Goal: Transaction & Acquisition: Purchase product/service

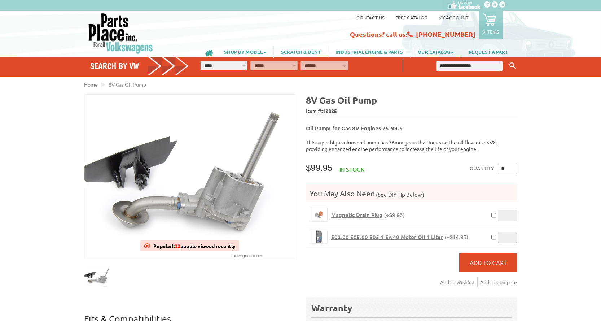
click at [456, 66] on input "text" at bounding box center [469, 66] width 66 height 10
type input "**********"
click at [507, 60] on button "Keyword Search" at bounding box center [512, 66] width 11 height 12
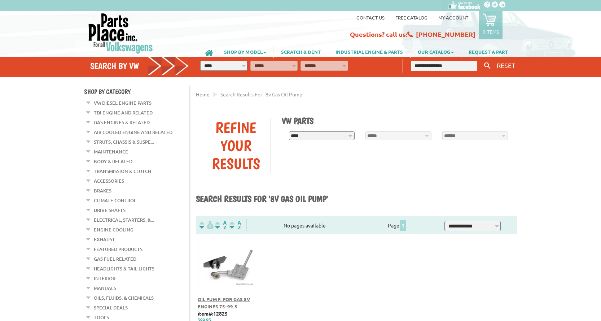
drag, startPoint x: 461, startPoint y: 67, endPoint x: 377, endPoint y: 57, distance: 84.6
click at [377, 57] on div "**********" at bounding box center [359, 67] width 336 height 20
type input "********"
click at [482, 60] on button "Keyword Search" at bounding box center [487, 66] width 11 height 12
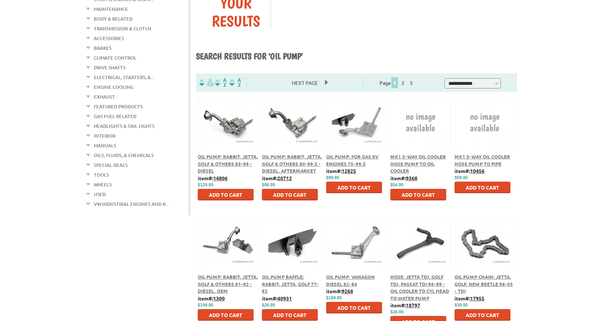
scroll to position [144, 0]
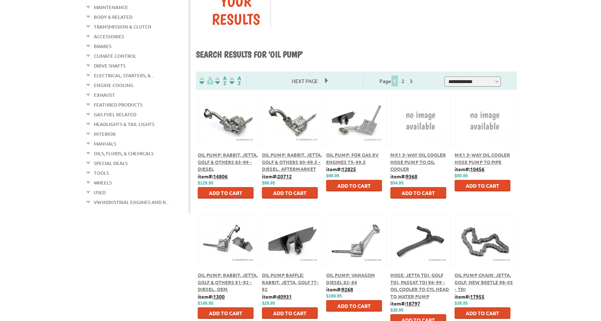
click at [246, 158] on div "Oil Pump: Rabbit, Jetta, Golf & Others 83-99 - Diesel" at bounding box center [228, 161] width 61 height 21
click at [241, 156] on span "Oil Pump: Rabbit, Jetta, Golf & Others 83-99 - Diesel" at bounding box center [228, 162] width 60 height 20
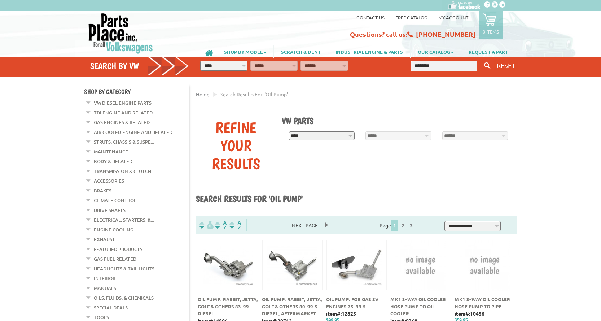
scroll to position [144, 0]
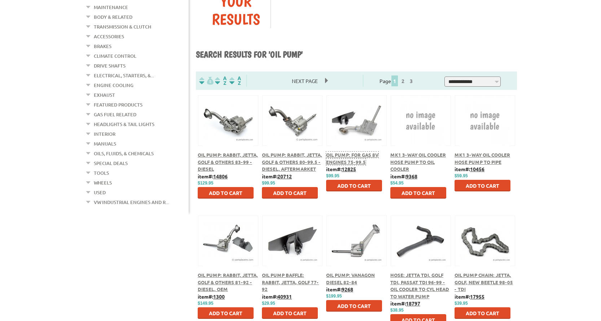
click at [350, 158] on div "Oil Pump: for Gas 8V Engines 75-99.5" at bounding box center [356, 158] width 61 height 14
click at [347, 156] on span "Oil Pump: for Gas 8V Engines 75-99.5" at bounding box center [352, 158] width 52 height 13
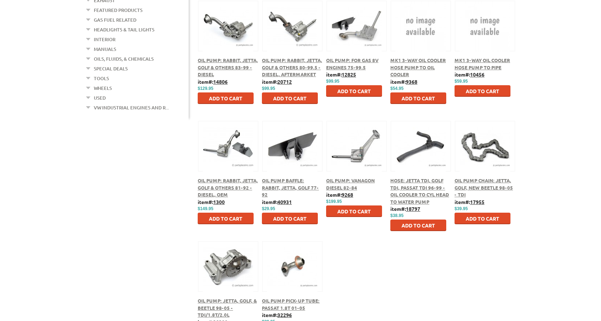
scroll to position [216, 0]
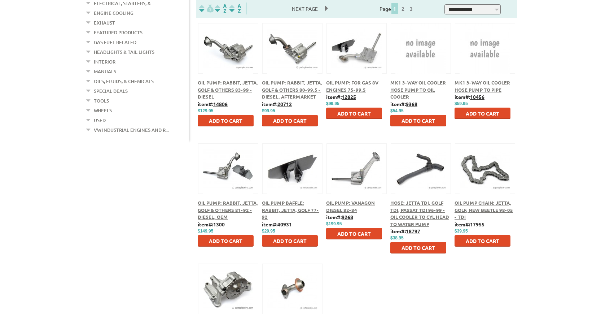
click at [271, 210] on span "Oil Pump Baffle: Rabbit, Jetta, Golf 77-92" at bounding box center [290, 210] width 57 height 20
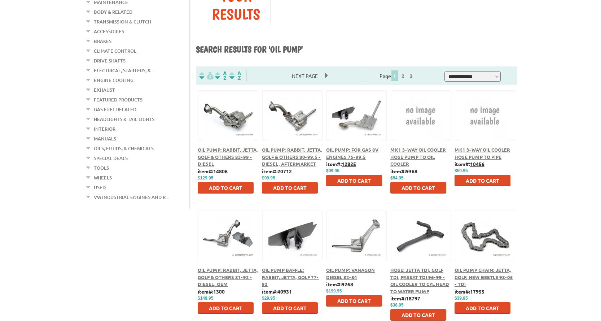
scroll to position [144, 0]
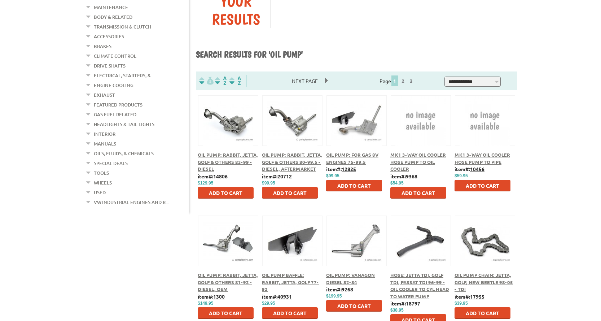
click at [239, 281] on span "Oil Pump: Rabbit, Jetta, Golf & Others 81-92 - Diesel, OEM" at bounding box center [228, 282] width 60 height 20
click at [356, 154] on span "Oil Pump: for Gas 8V Engines 75-99.5" at bounding box center [352, 158] width 52 height 13
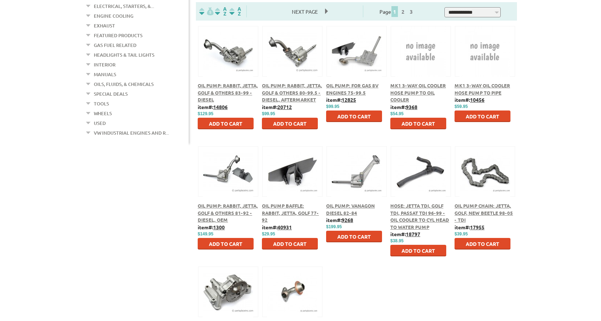
scroll to position [216, 0]
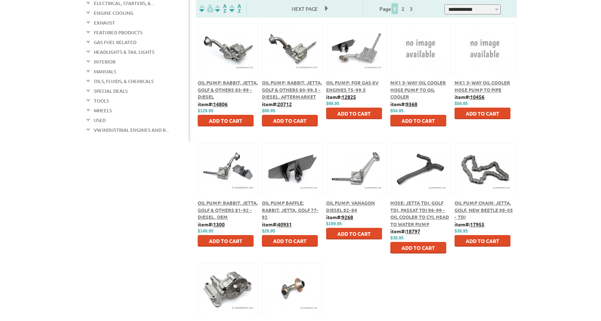
click at [360, 204] on span "Oil Pump: Vanagon Diesel 82-84" at bounding box center [350, 206] width 49 height 13
click at [231, 212] on span "Oil Pump: Rabbit, Jetta, Golf & Others 81-92 - Diesel, OEM" at bounding box center [228, 210] width 60 height 20
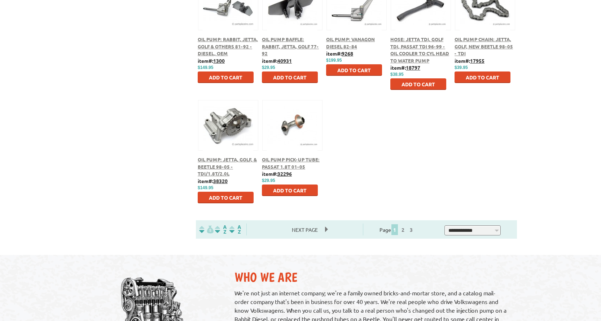
scroll to position [361, 0]
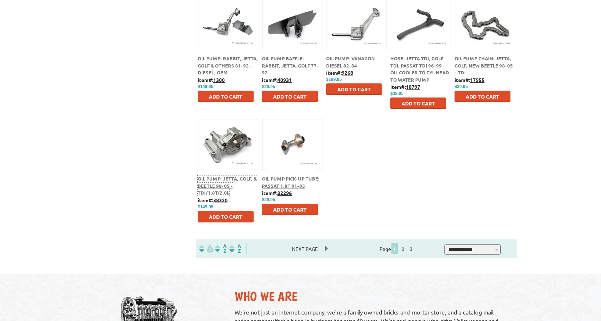
drag, startPoint x: 227, startPoint y: 184, endPoint x: 241, endPoint y: 187, distance: 14.4
click at [226, 184] on span "Oil Pump: Jetta, Golf, & Beetle 98-05 - TDI/1.8T/2.0L" at bounding box center [227, 185] width 59 height 20
click at [325, 246] on span "Next Page" at bounding box center [305, 248] width 40 height 11
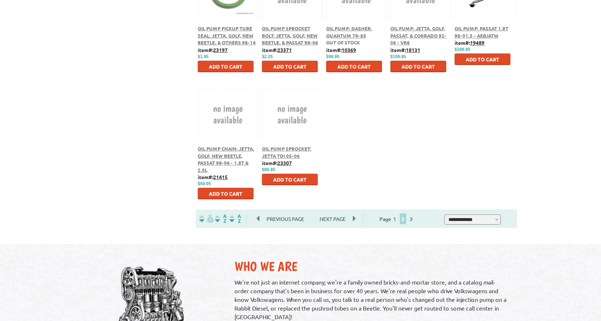
scroll to position [397, 0]
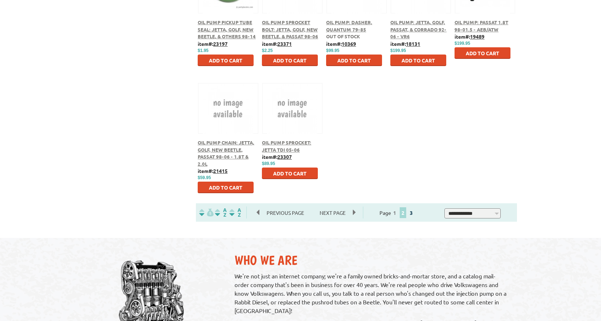
click at [415, 213] on link "3" at bounding box center [411, 212] width 6 height 6
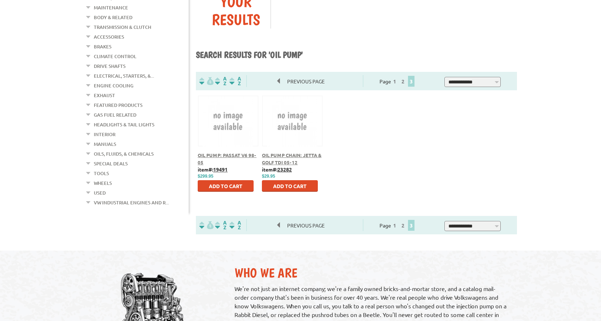
scroll to position [144, 0]
click at [398, 226] on link "1" at bounding box center [394, 225] width 6 height 6
